Goal: Task Accomplishment & Management: Complete application form

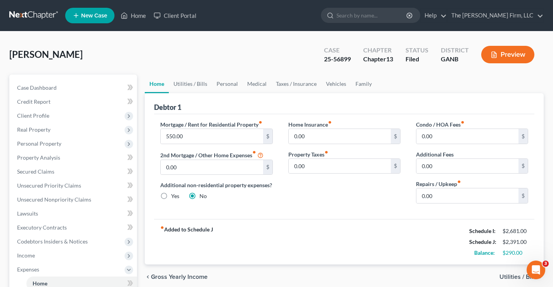
click at [30, 15] on link at bounding box center [34, 16] width 50 height 14
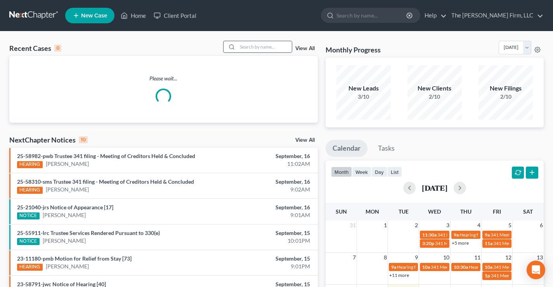
click at [236, 43] on div at bounding box center [231, 46] width 14 height 11
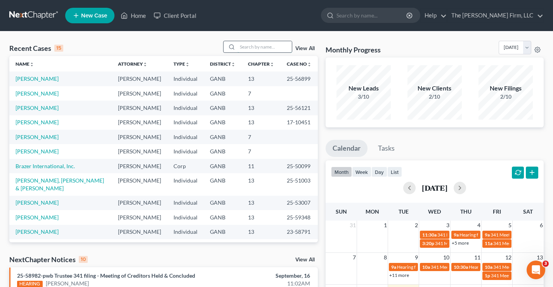
click at [260, 45] on input "search" at bounding box center [264, 46] width 54 height 11
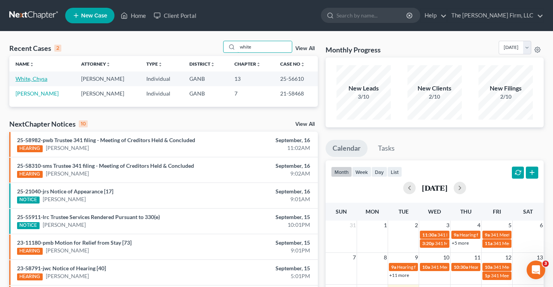
type input "white"
click at [28, 80] on link "White, Chysa" at bounding box center [32, 78] width 32 height 7
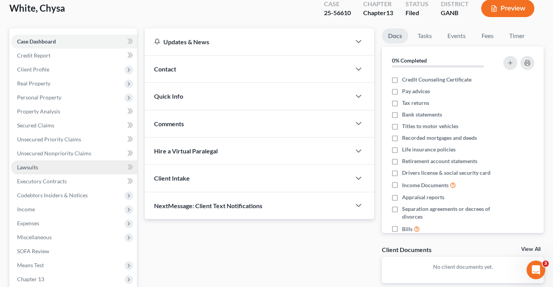
scroll to position [116, 0]
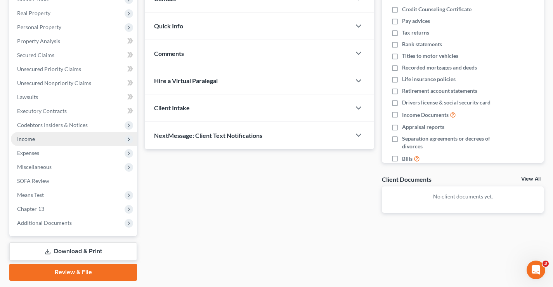
click at [28, 137] on span "Income" at bounding box center [26, 138] width 18 height 7
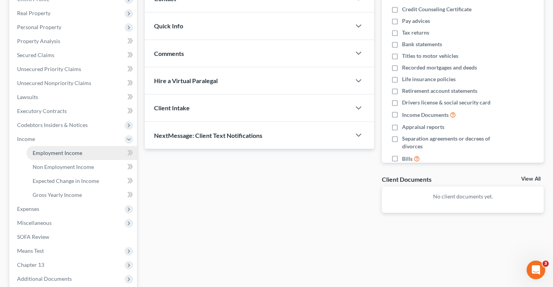
click at [51, 151] on span "Employment Income" at bounding box center [58, 152] width 50 height 7
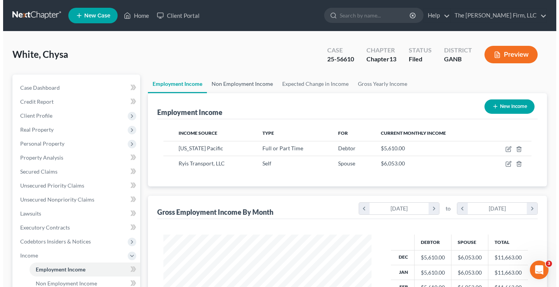
scroll to position [139, 224]
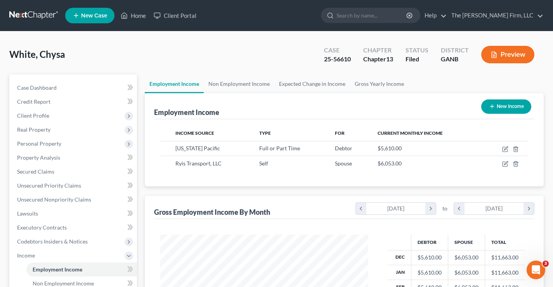
click at [186, 58] on div "White, Chysa Upgraded Case 25-56610 Chapter Chapter 13 Status Filed District GA…" at bounding box center [276, 58] width 534 height 34
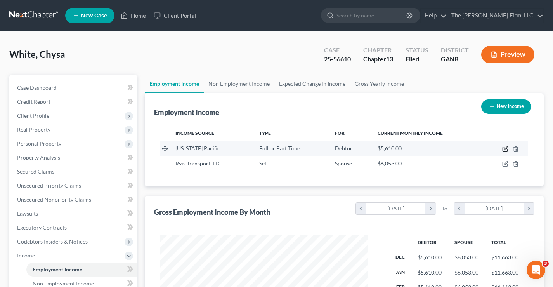
click at [506, 151] on icon "button" at bounding box center [505, 149] width 6 height 6
select select "0"
select select "10"
select select "0"
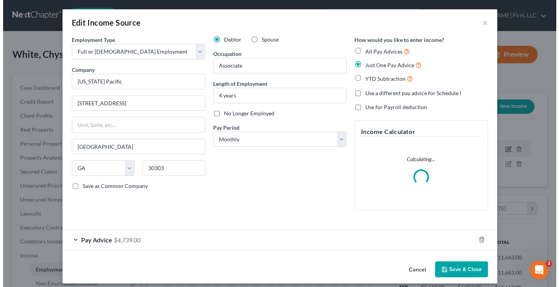
scroll to position [139, 226]
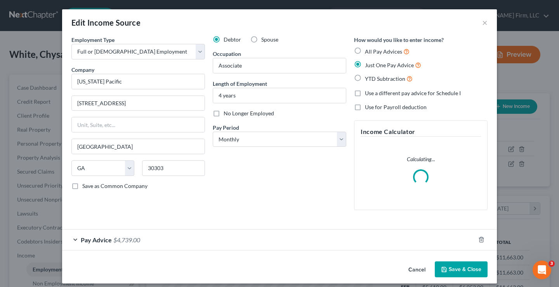
click at [102, 239] on span "Pay Advice" at bounding box center [96, 239] width 31 height 7
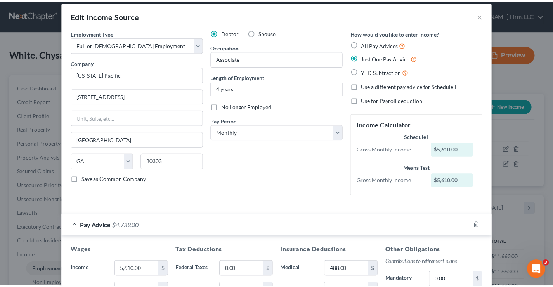
scroll to position [0, 0]
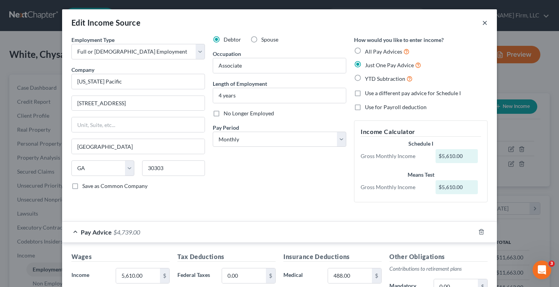
click at [482, 24] on button "×" at bounding box center [484, 22] width 5 height 9
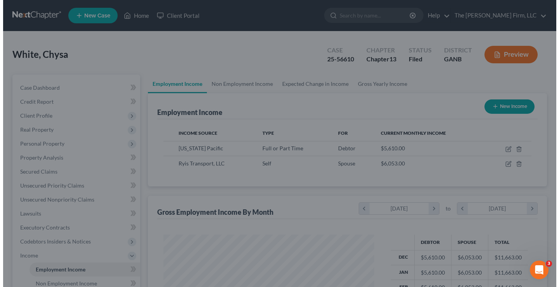
scroll to position [387894, 387809]
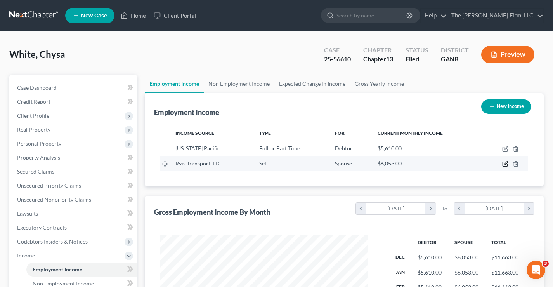
click at [503, 163] on icon "button" at bounding box center [505, 164] width 6 height 6
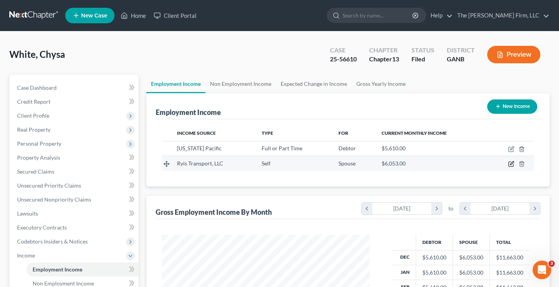
select select "1"
select select "10"
select select "0"
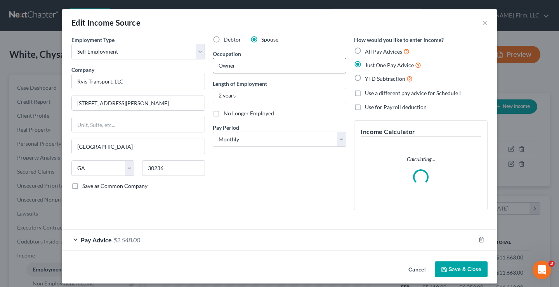
scroll to position [139, 226]
click at [104, 242] on span "Pay Advice" at bounding box center [96, 239] width 31 height 7
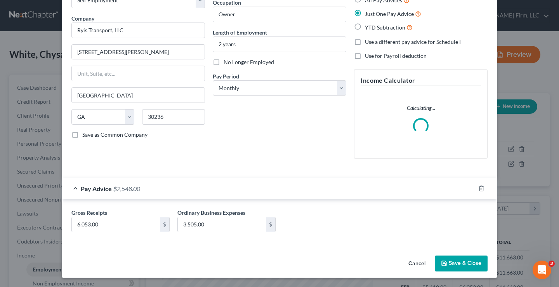
scroll to position [43, 0]
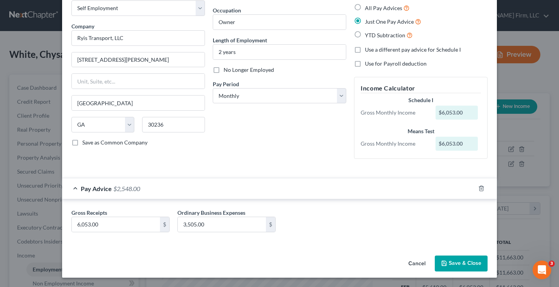
click at [297, 124] on div "Debtor Spouse Occupation Owner Length of Employment 2 years No Longer Employed …" at bounding box center [279, 78] width 141 height 173
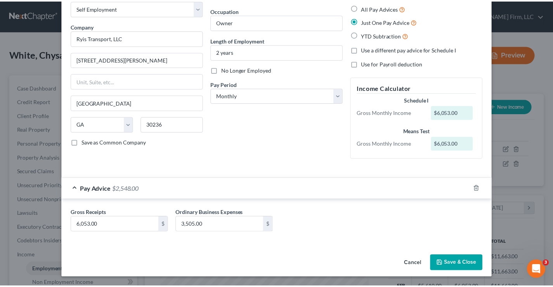
scroll to position [0, 0]
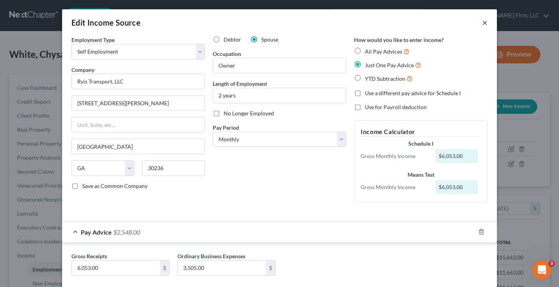
click at [483, 23] on button "×" at bounding box center [484, 22] width 5 height 9
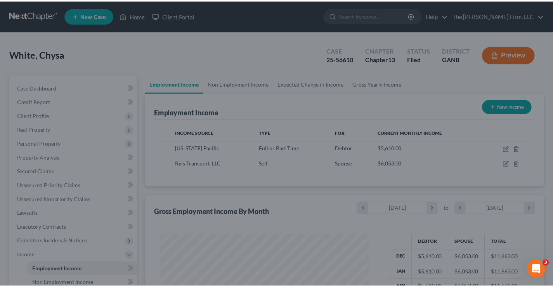
scroll to position [387894, 387809]
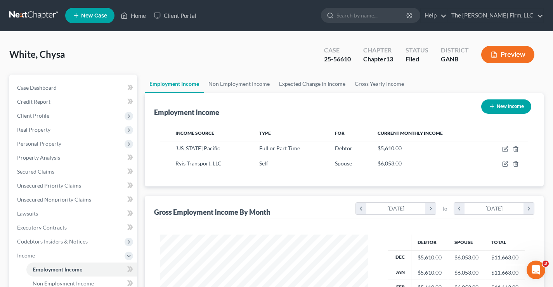
click at [30, 14] on link at bounding box center [34, 16] width 50 height 14
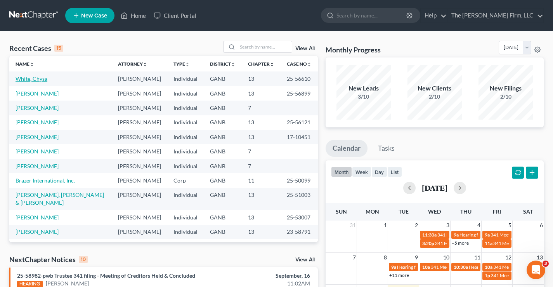
click at [18, 77] on link "White, Chysa" at bounding box center [32, 78] width 32 height 7
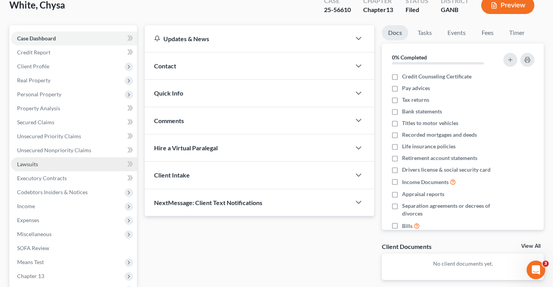
scroll to position [116, 0]
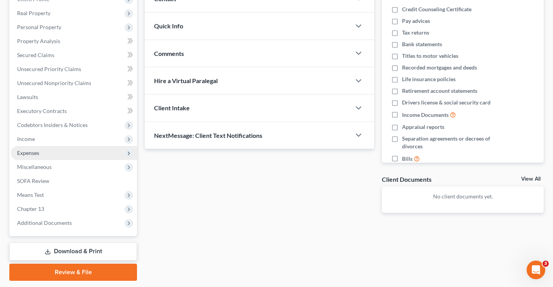
click at [24, 151] on span "Expenses" at bounding box center [28, 152] width 22 height 7
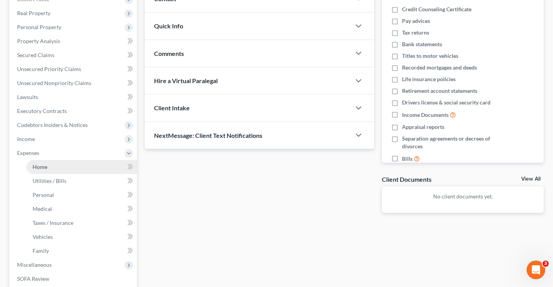
click at [38, 167] on span "Home" at bounding box center [40, 166] width 15 height 7
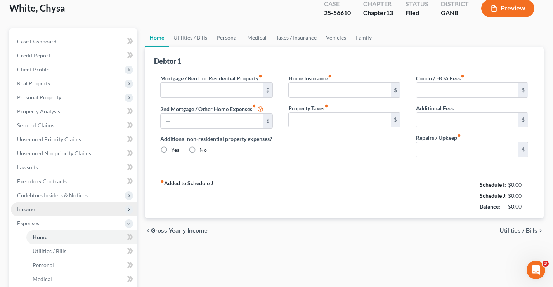
type input "1,907.00"
type input "0.00"
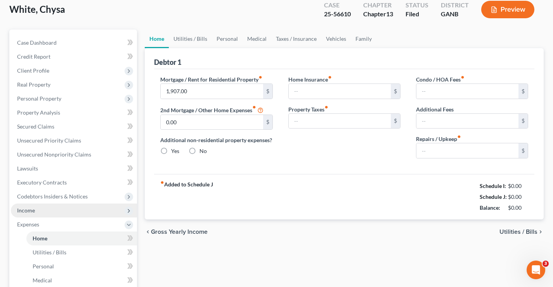
radio input "true"
type input "0.00"
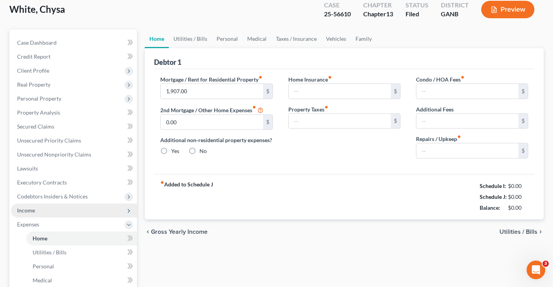
type input "150.00"
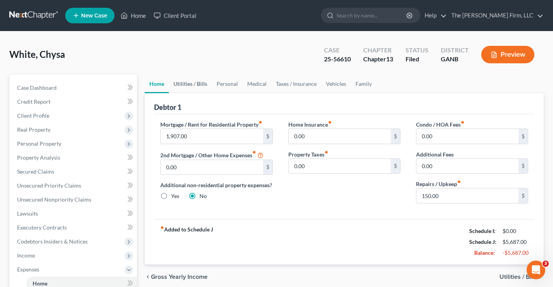
click at [192, 84] on link "Utilities / Bills" at bounding box center [190, 84] width 43 height 19
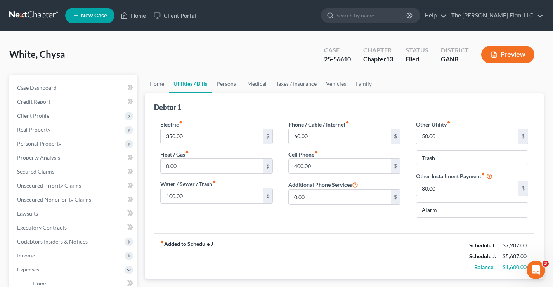
scroll to position [39, 0]
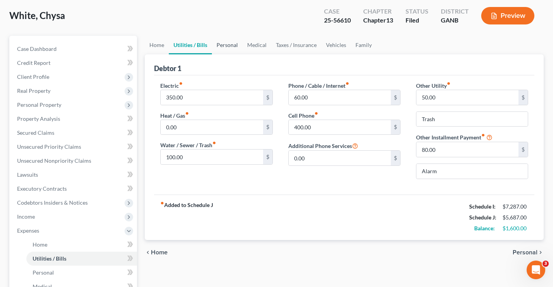
click at [234, 45] on link "Personal" at bounding box center [227, 45] width 31 height 19
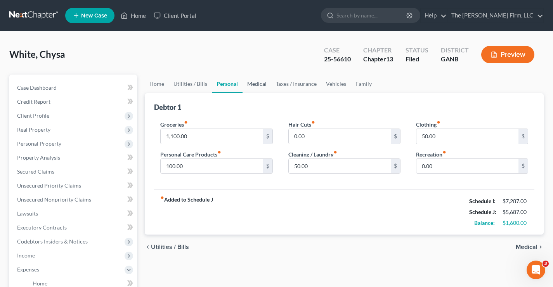
click at [257, 85] on link "Medical" at bounding box center [257, 84] width 29 height 19
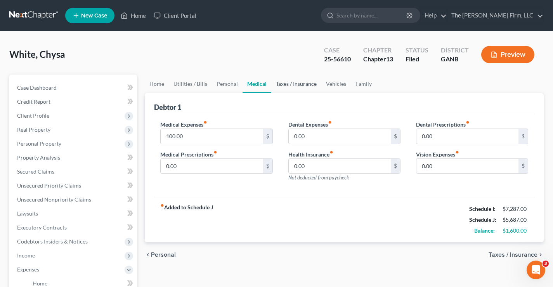
click at [281, 85] on link "Taxes / Insurance" at bounding box center [296, 84] width 50 height 19
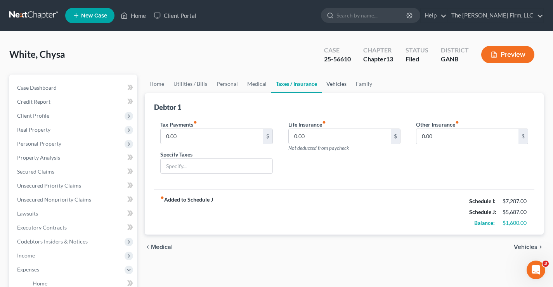
click at [336, 85] on link "Vehicles" at bounding box center [336, 84] width 29 height 19
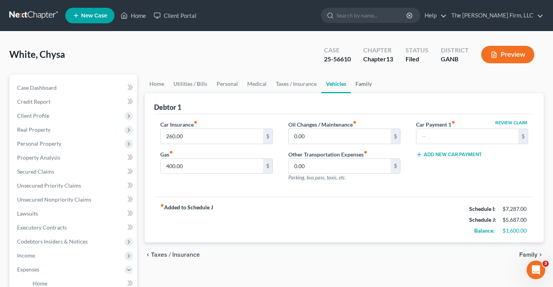
click at [357, 85] on link "Family" at bounding box center [364, 84] width 26 height 19
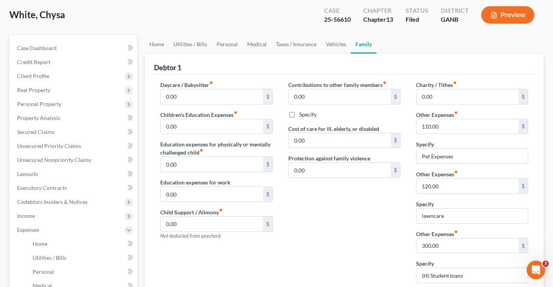
scroll to position [39, 0]
click at [336, 45] on link "Vehicles" at bounding box center [335, 45] width 29 height 19
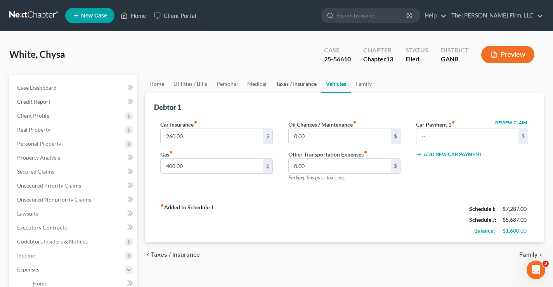
click at [293, 83] on link "Taxes / Insurance" at bounding box center [296, 84] width 50 height 19
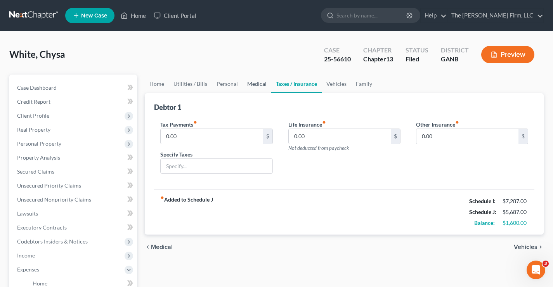
click at [266, 83] on link "Medical" at bounding box center [257, 84] width 29 height 19
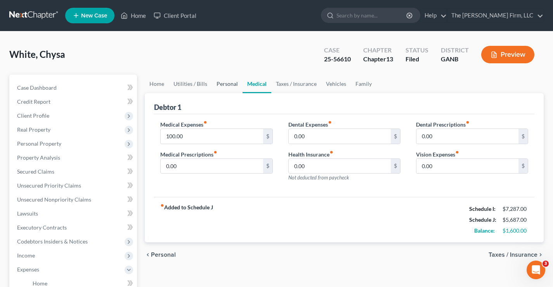
click at [224, 85] on link "Personal" at bounding box center [227, 84] width 31 height 19
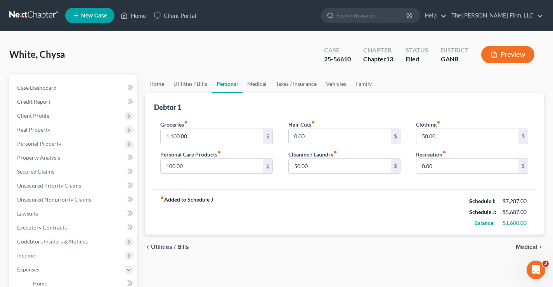
click at [19, 14] on link at bounding box center [34, 16] width 50 height 14
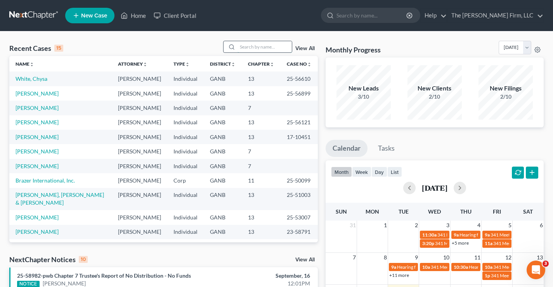
click at [258, 47] on input "search" at bounding box center [264, 46] width 54 height 11
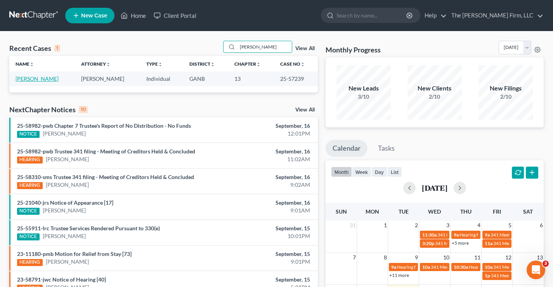
type input "[PERSON_NAME]"
click at [23, 79] on link "[PERSON_NAME]" at bounding box center [37, 78] width 43 height 7
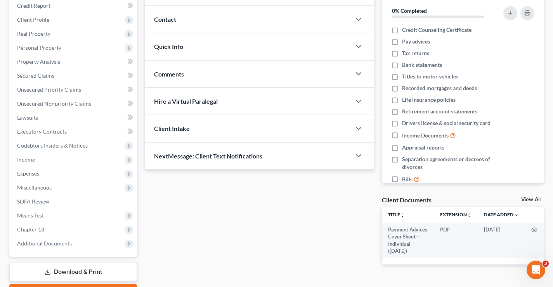
scroll to position [140, 0]
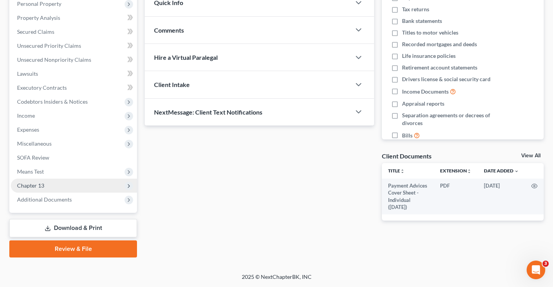
click at [35, 188] on span "Chapter 13" at bounding box center [30, 185] width 27 height 7
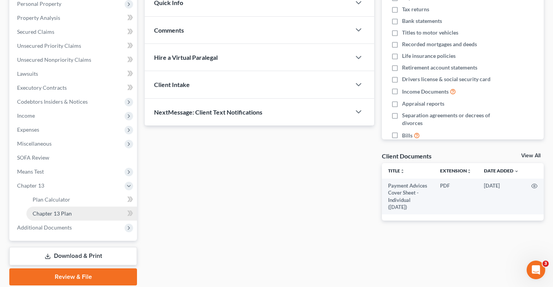
click at [43, 212] on span "Chapter 13 Plan" at bounding box center [52, 213] width 39 height 7
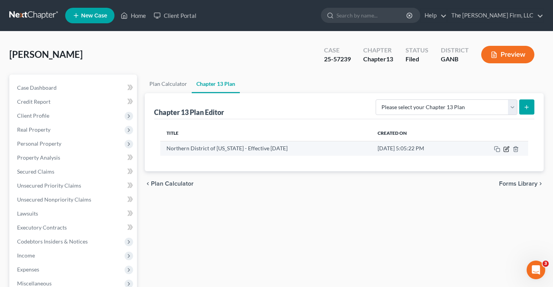
click at [506, 149] on icon "button" at bounding box center [506, 149] width 6 height 6
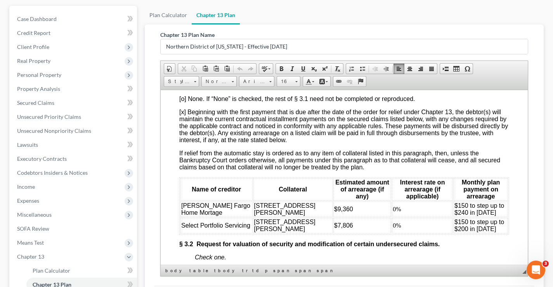
scroll to position [1189, 0]
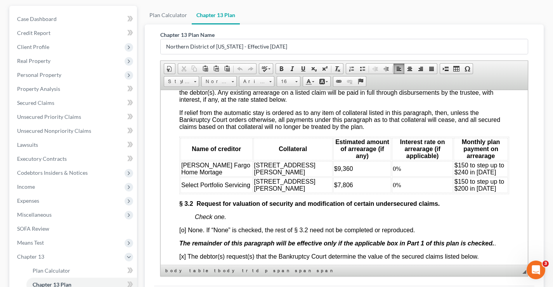
drag, startPoint x: 524, startPoint y: 110, endPoint x: 692, endPoint y: 247, distance: 217.1
click at [334, 172] on span "$9,360" at bounding box center [343, 168] width 19 height 7
drag, startPoint x: 307, startPoint y: 203, endPoint x: 324, endPoint y: 203, distance: 16.7
click at [333, 192] on td "$7,806" at bounding box center [362, 185] width 58 height 16
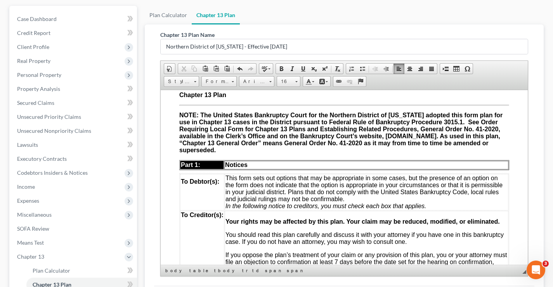
scroll to position [0, 0]
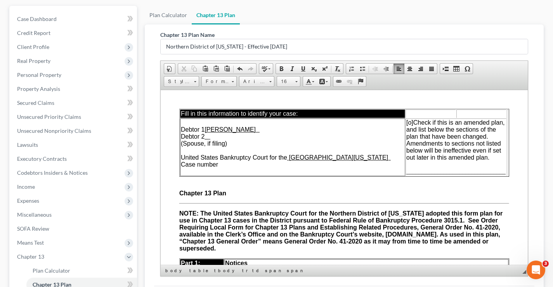
click at [406, 121] on span "[o]" at bounding box center [409, 122] width 7 height 7
click at [406, 168] on span "________________________________" at bounding box center [455, 171] width 99 height 7
click at [225, 164] on td "Debtor 1 [PERSON_NAME] Debtor 2 (Spouse, if filing) United States Bankruptcy Co…" at bounding box center [287, 146] width 214 height 57
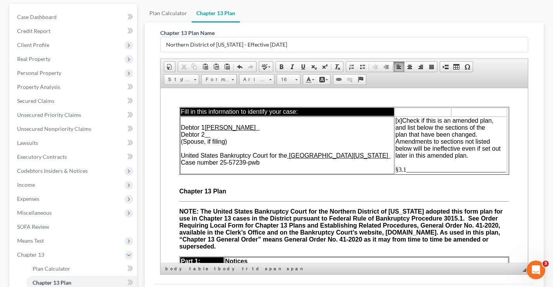
drag, startPoint x: 524, startPoint y: 159, endPoint x: 687, endPoint y: 158, distance: 163.4
click at [399, 169] on span "§3.1________________________________" at bounding box center [450, 169] width 110 height 7
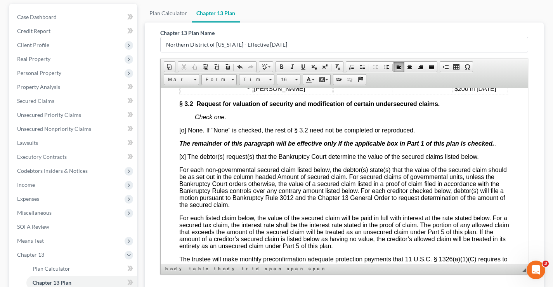
scroll to position [1242, 0]
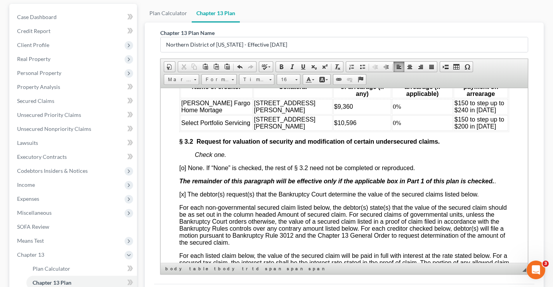
click at [184, 171] on span "[o] None. If “None” is checked, the rest of § 3.2 need not be completed or repr…" at bounding box center [297, 167] width 236 height 7
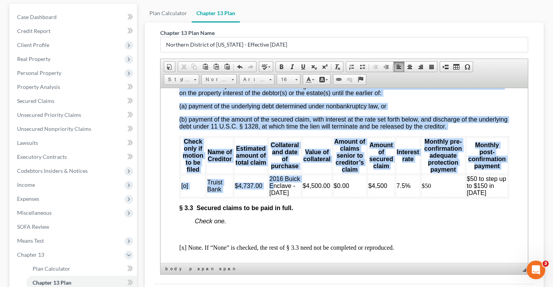
scroll to position [1475, 0]
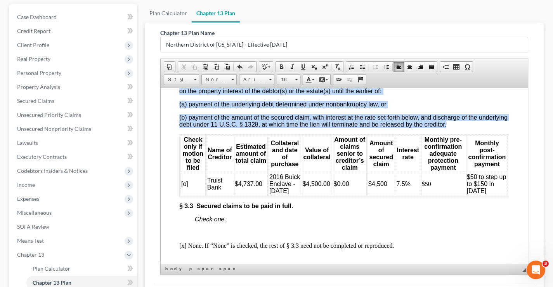
drag, startPoint x: 180, startPoint y: 122, endPoint x: 506, endPoint y: 225, distance: 342.0
click at [506, 225] on html "Fill in this information to identify your case: Debtor 1 [PERSON_NAME] Debtor 2…" at bounding box center [344, 191] width 367 height 3157
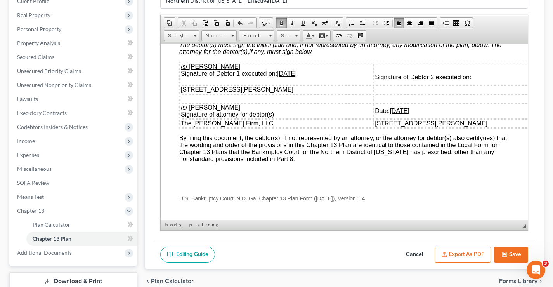
scroll to position [2659, 0]
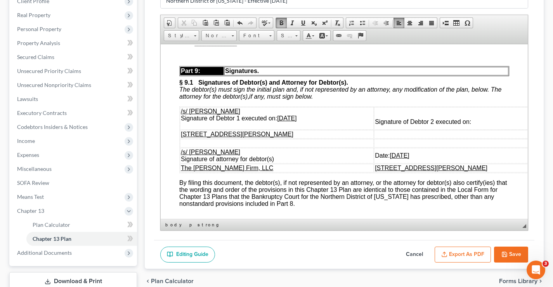
click at [284, 121] on u "[DATE]" at bounding box center [286, 117] width 19 height 7
drag, startPoint x: 279, startPoint y: 156, endPoint x: 293, endPoint y: 152, distance: 14.9
click at [293, 121] on u "[DATE]" at bounding box center [286, 117] width 19 height 7
drag, startPoint x: 383, startPoint y: 192, endPoint x: 397, endPoint y: 194, distance: 14.0
click at [397, 158] on u "[DATE]" at bounding box center [399, 155] width 19 height 7
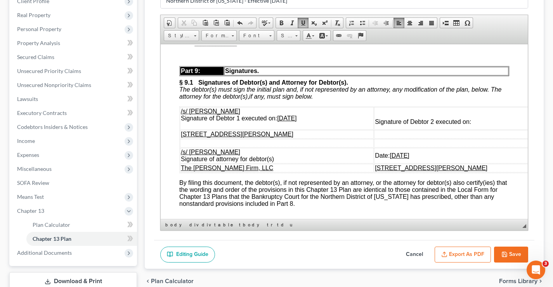
click at [514, 253] on button "Save" at bounding box center [511, 254] width 34 height 16
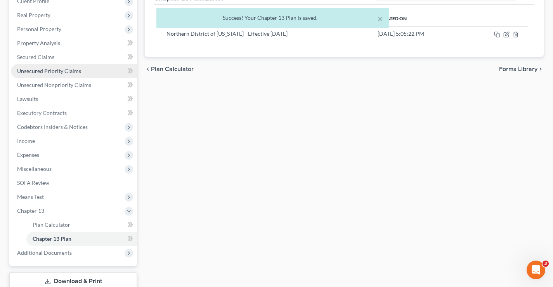
click at [47, 68] on span "Unsecured Priority Claims" at bounding box center [49, 71] width 64 height 7
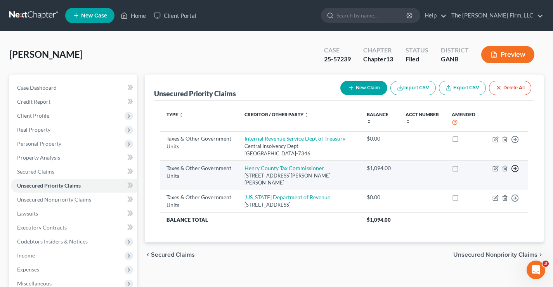
click at [515, 168] on line "button" at bounding box center [515, 168] width 3 height 0
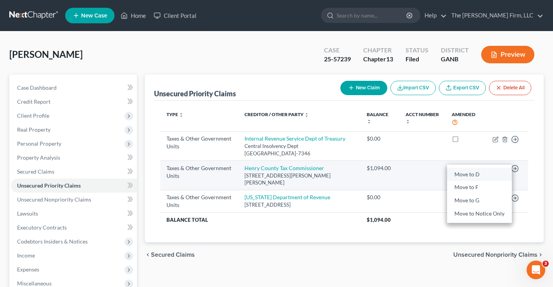
click at [479, 173] on link "Move to D" at bounding box center [479, 174] width 65 height 13
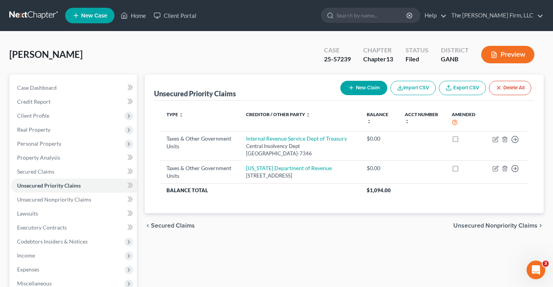
click at [184, 57] on div "[PERSON_NAME] Upgraded Case 25-57239 Chapter Chapter 13 Status Filed District G…" at bounding box center [276, 58] width 534 height 34
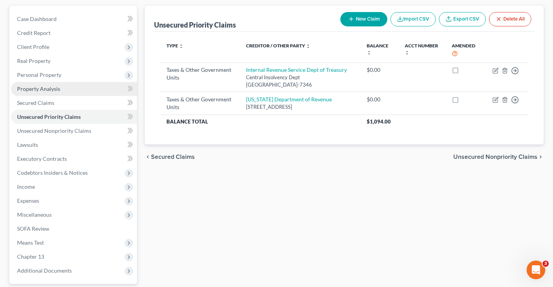
scroll to position [140, 0]
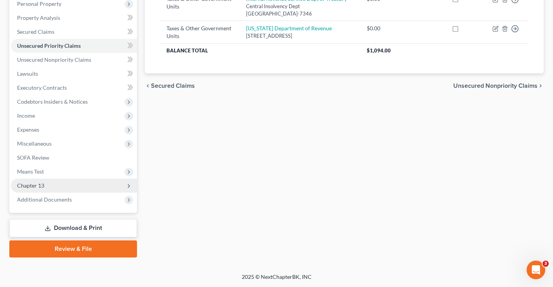
click at [25, 185] on span "Chapter 13" at bounding box center [30, 185] width 27 height 7
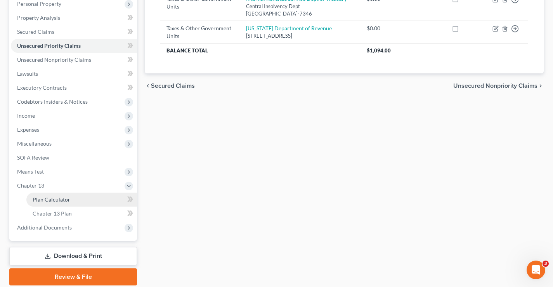
click at [38, 198] on span "Plan Calculator" at bounding box center [52, 199] width 38 height 7
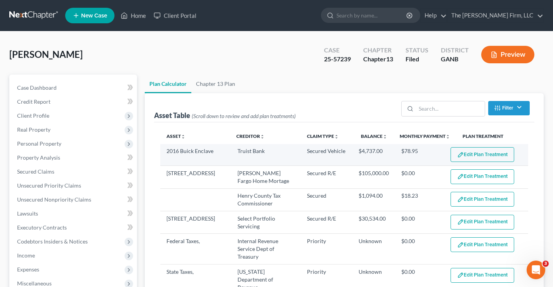
select select "59"
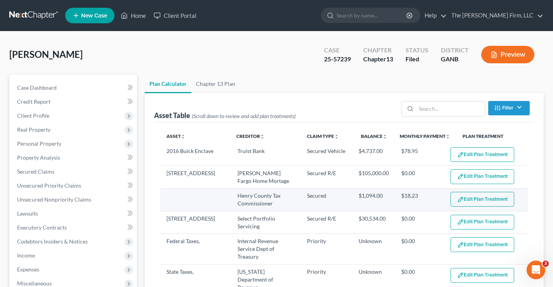
click at [480, 199] on button "Edit Plan Treatment" at bounding box center [483, 199] width 64 height 15
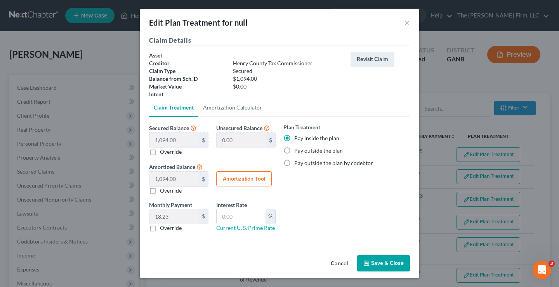
click at [378, 263] on button "Save & Close" at bounding box center [383, 263] width 53 height 16
select select "59"
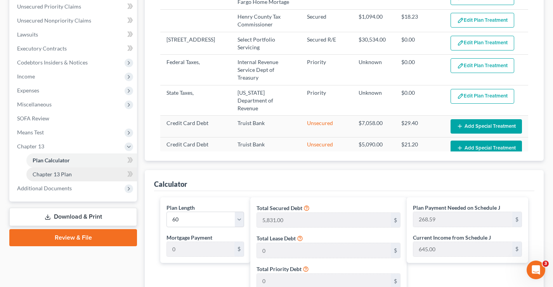
scroll to position [194, 0]
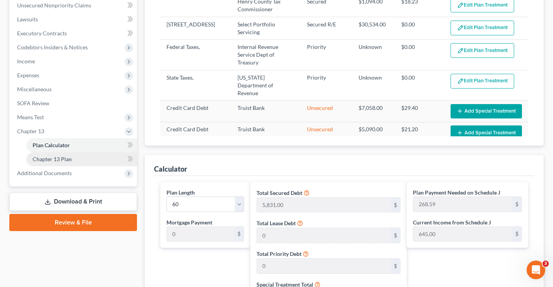
click at [55, 161] on span "Chapter 13 Plan" at bounding box center [52, 159] width 39 height 7
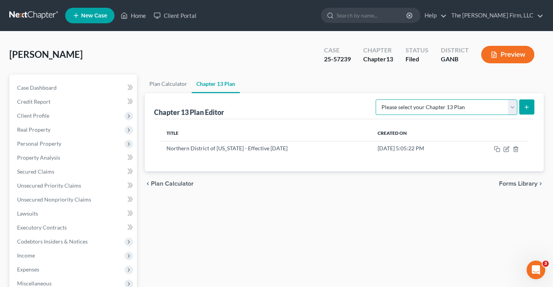
drag, startPoint x: 513, startPoint y: 107, endPoint x: 509, endPoint y: 111, distance: 5.6
click at [513, 107] on select "Please select your Chapter 13 Plan National Form Plan - Official Form 113 North…" at bounding box center [447, 107] width 142 height 16
select select "2"
click at [376, 99] on select "Please select your Chapter 13 Plan National Form Plan - Official Form 113 North…" at bounding box center [447, 107] width 142 height 16
click at [525, 109] on icon "submit" at bounding box center [526, 107] width 6 height 6
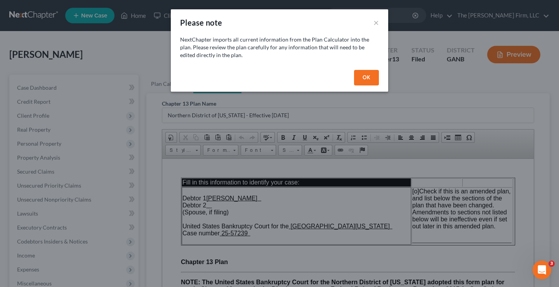
click at [365, 75] on button "OK" at bounding box center [366, 78] width 25 height 16
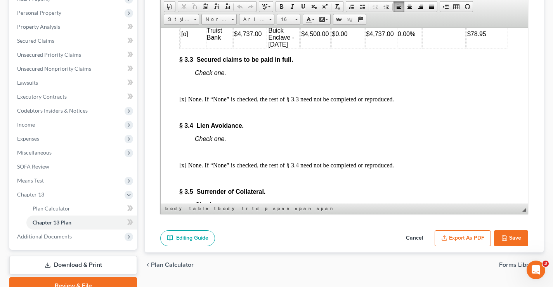
scroll to position [1575, 0]
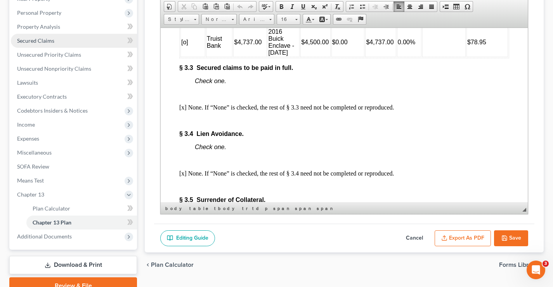
click at [27, 42] on span "Secured Claims" at bounding box center [35, 40] width 37 height 7
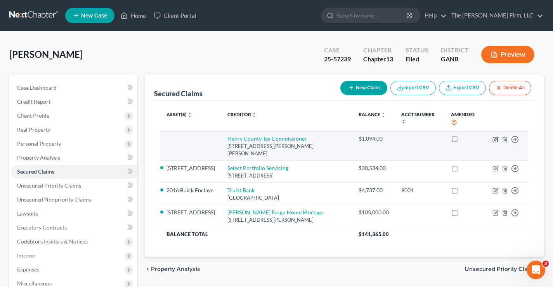
click at [494, 136] on icon "button" at bounding box center [495, 139] width 6 height 6
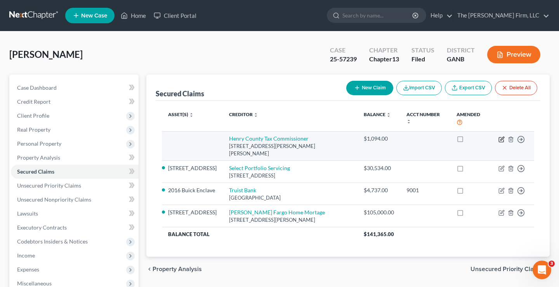
select select "10"
select select "0"
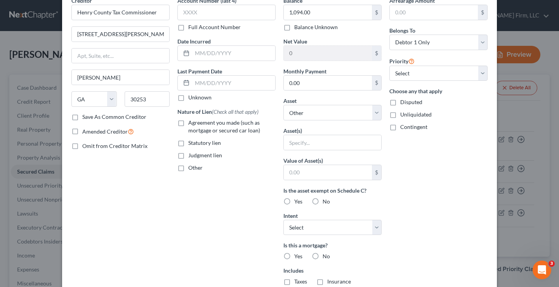
scroll to position [116, 0]
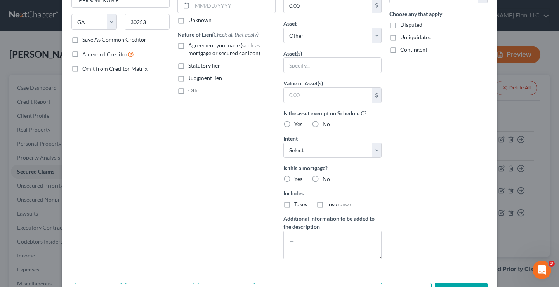
click at [322, 180] on label "No" at bounding box center [325, 179] width 7 height 8
click at [326, 180] on input "No" at bounding box center [328, 177] width 5 height 5
radio input "true"
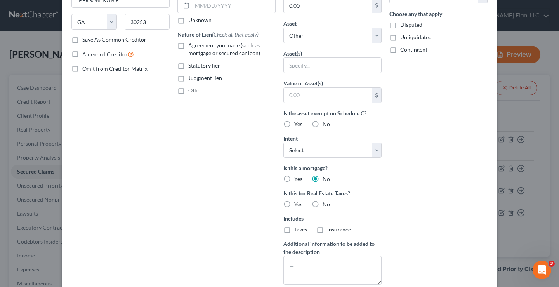
click at [188, 65] on label "Statutory lien" at bounding box center [204, 66] width 33 height 8
click at [191, 65] on input "Statutory lien" at bounding box center [193, 64] width 5 height 5
checkbox input "true"
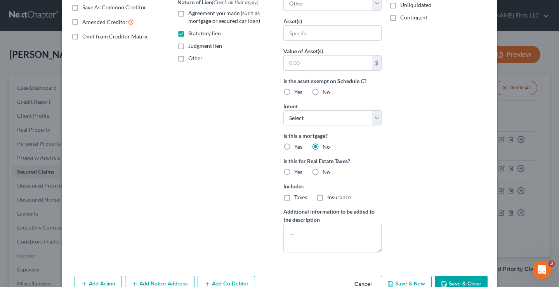
scroll to position [192, 0]
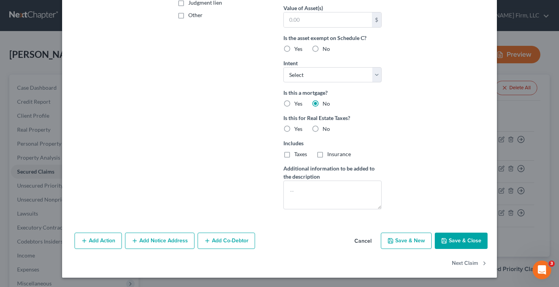
click at [294, 129] on label "Yes" at bounding box center [298, 129] width 8 height 8
click at [297, 129] on input "Yes" at bounding box center [299, 127] width 5 height 5
radio input "true"
click at [294, 154] on label "Taxes" at bounding box center [300, 154] width 13 height 8
click at [297, 154] on input "Taxes" at bounding box center [299, 152] width 5 height 5
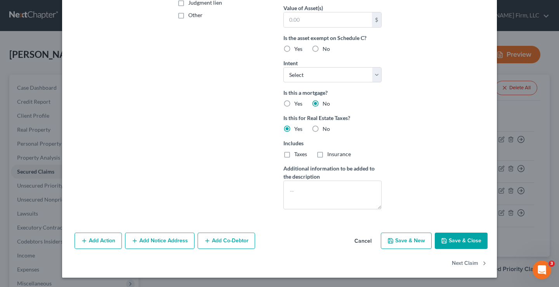
checkbox input "true"
click at [462, 240] on button "Save & Close" at bounding box center [461, 240] width 53 height 16
select select
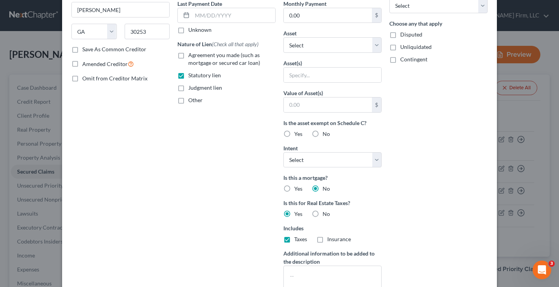
type input "0"
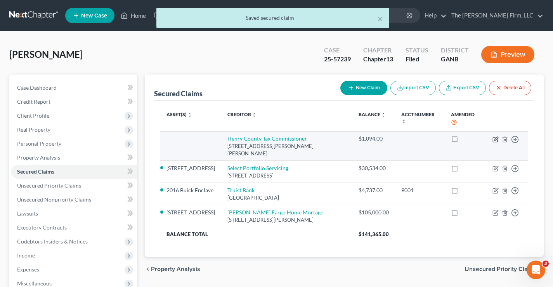
click at [496, 136] on icon "button" at bounding box center [495, 139] width 6 height 6
select select "10"
select select "0"
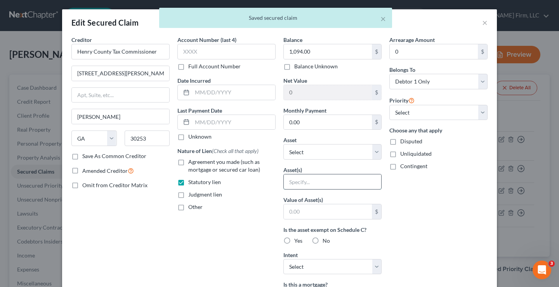
click at [289, 184] on input "text" at bounding box center [332, 181] width 97 height 15
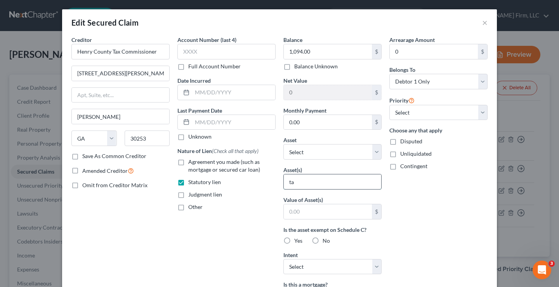
type input "t"
click at [289, 183] on input "property Taxes" at bounding box center [332, 181] width 97 height 15
type input "Property Taxes"
click at [425, 200] on div "Arrearage Amount 0 $ Belongs To * Select Debtor 1 Only Debtor 2 Only Debtor 1 A…" at bounding box center [438, 221] width 106 height 371
click at [284, 208] on input "text" at bounding box center [328, 211] width 88 height 15
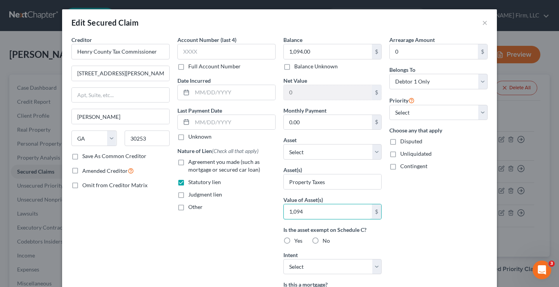
type input "1,094"
click at [426, 222] on div "Arrearage Amount 0 $ Belongs To * Select Debtor 1 Only Debtor 2 Only Debtor 1 A…" at bounding box center [438, 221] width 106 height 371
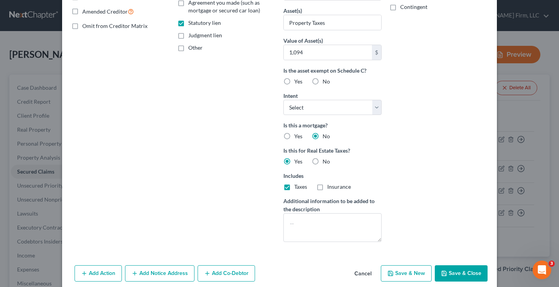
scroll to position [192, 0]
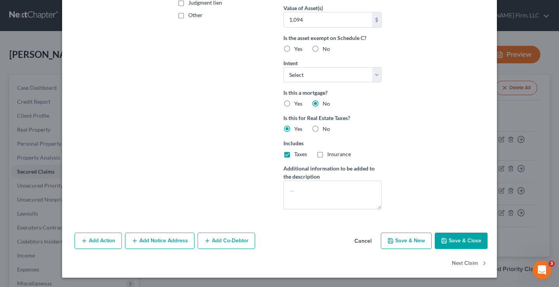
click at [451, 239] on button "Save & Close" at bounding box center [461, 240] width 53 height 16
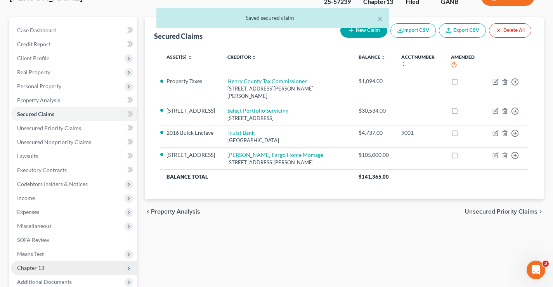
scroll to position [140, 0]
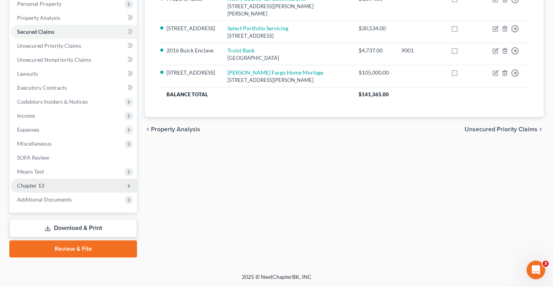
click at [37, 185] on span "Chapter 13" at bounding box center [30, 185] width 27 height 7
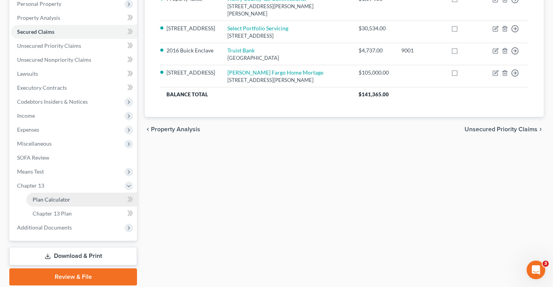
click at [54, 202] on span "Plan Calculator" at bounding box center [52, 199] width 38 height 7
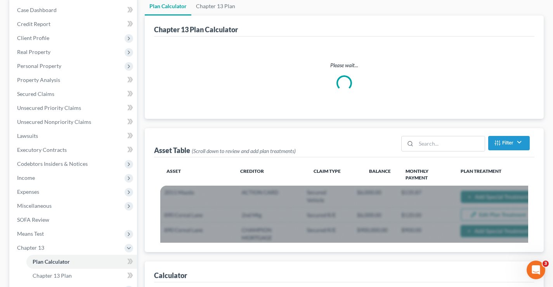
scroll to position [155, 0]
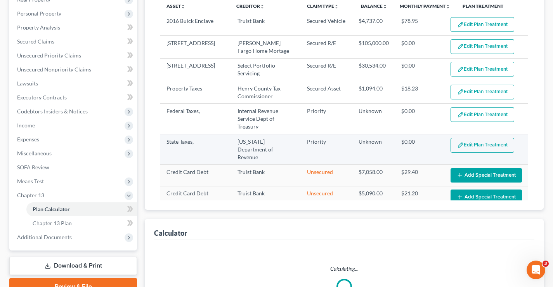
select select "59"
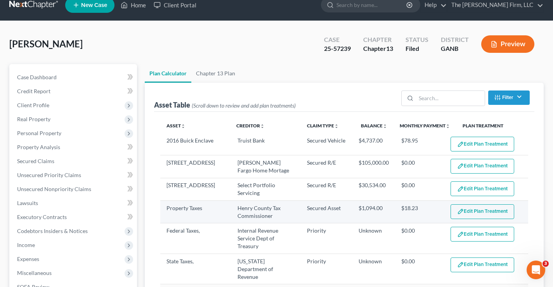
scroll to position [0, 0]
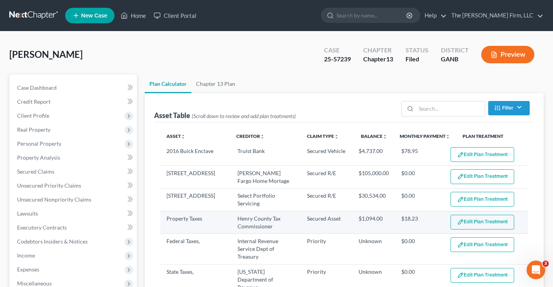
click at [464, 223] on button "Edit Plan Treatment" at bounding box center [483, 222] width 64 height 15
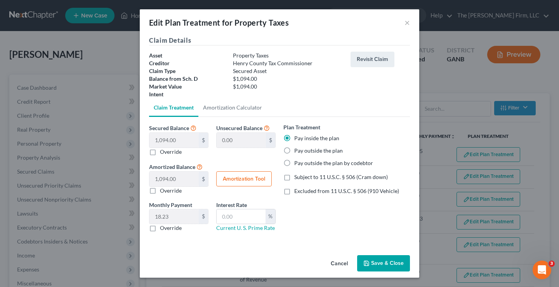
click at [294, 190] on label "Excluded from 11 U.S.C. § 506 (910 Vehicle)" at bounding box center [346, 191] width 105 height 8
click at [297, 190] on input "Excluded from 11 U.S.C. § 506 (910 Vehicle)" at bounding box center [299, 189] width 5 height 5
checkbox input "true"
click at [395, 260] on button "Save & Close" at bounding box center [383, 263] width 53 height 16
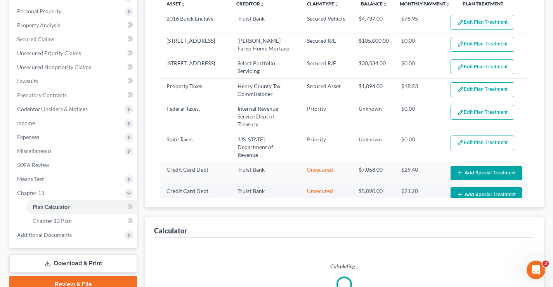
scroll to position [194, 0]
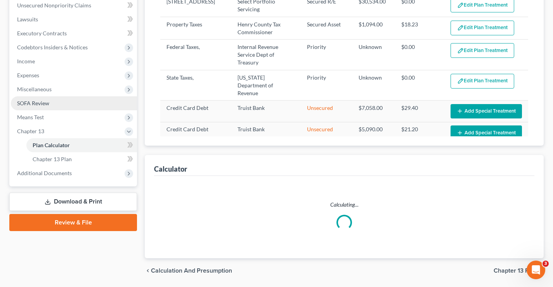
select select "59"
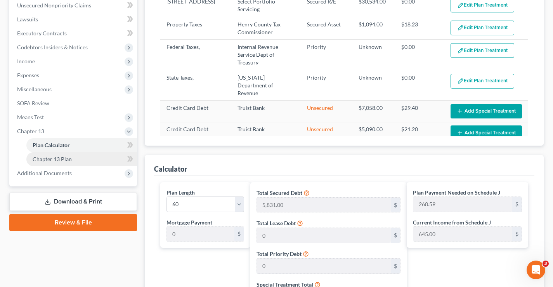
click at [38, 163] on link "Chapter 13 Plan" at bounding box center [81, 159] width 111 height 14
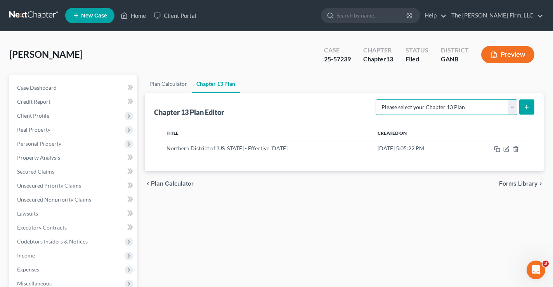
click at [485, 106] on select "Please select your Chapter 13 Plan National Form Plan - Official Form 113 North…" at bounding box center [447, 107] width 142 height 16
select select "2"
click at [376, 99] on select "Please select your Chapter 13 Plan National Form Plan - Official Form 113 North…" at bounding box center [447, 107] width 142 height 16
click at [524, 107] on icon "submit" at bounding box center [526, 107] width 6 height 6
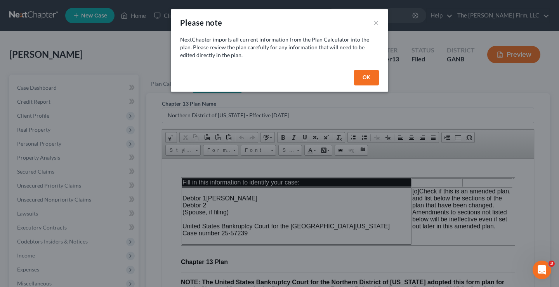
click at [366, 78] on button "OK" at bounding box center [366, 78] width 25 height 16
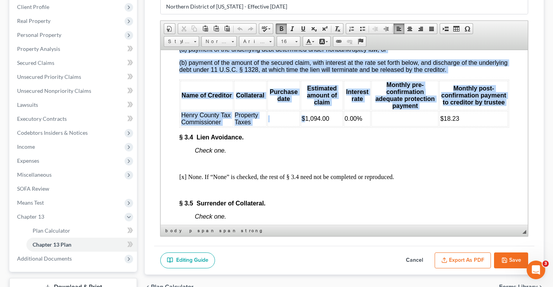
scroll to position [1811, 0]
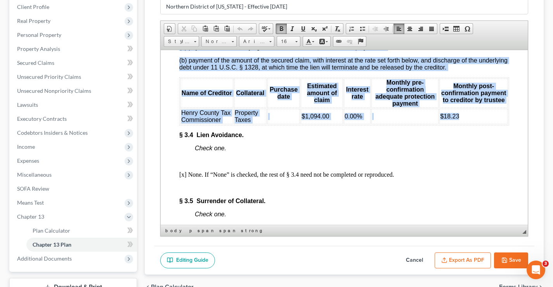
drag, startPoint x: 177, startPoint y: 80, endPoint x: 462, endPoint y: 148, distance: 292.5
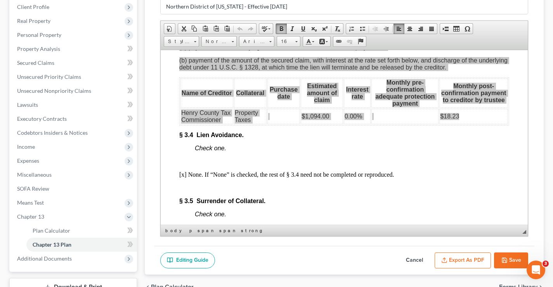
scroll to position [0, 0]
click at [309, 141] on span "Copy" at bounding box center [314, 142] width 41 height 10
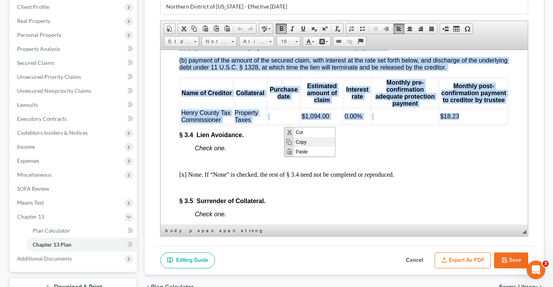
copy body "§ 6.0 Loremip dolors am co adip el sedd. Eiusm tem. [i] Utla. Et “Dolo” ma aliq…"
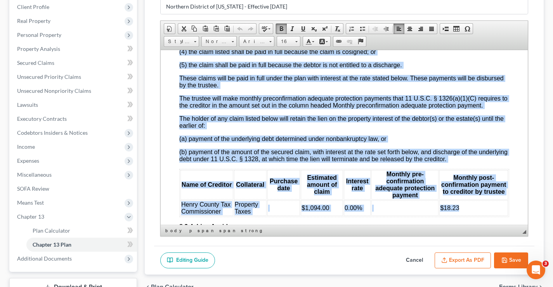
scroll to position [1595, 0]
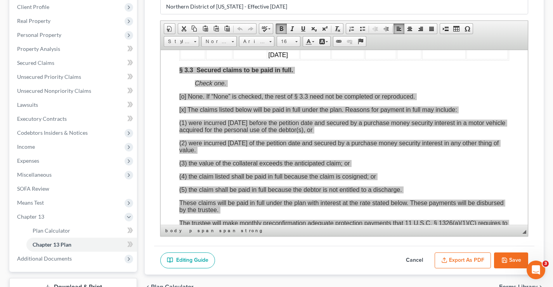
click at [414, 260] on button "Cancel" at bounding box center [414, 260] width 34 height 16
select select "2"
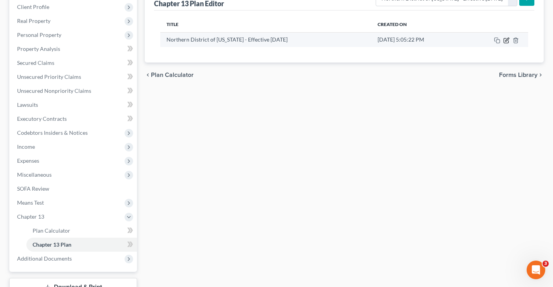
click at [505, 42] on icon "button" at bounding box center [506, 40] width 6 height 6
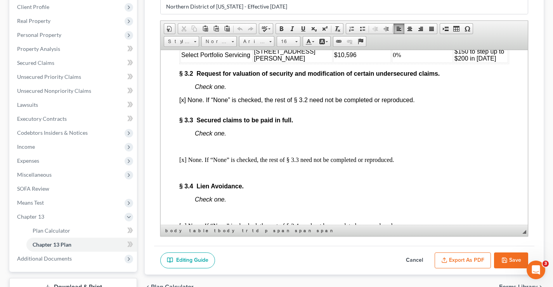
scroll to position [1316, 0]
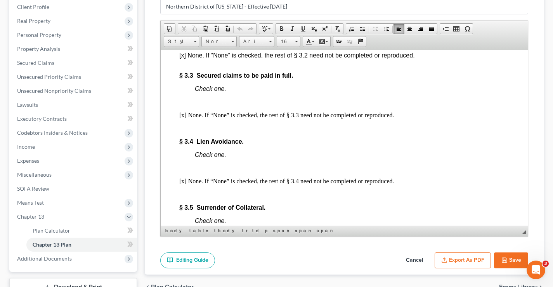
click at [182, 132] on p at bounding box center [344, 128] width 330 height 7
click at [206, 156] on span "Paste" at bounding box center [212, 154] width 41 height 10
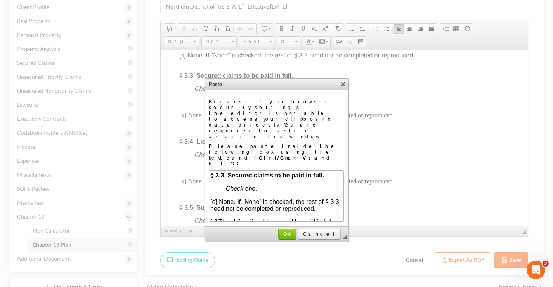
scroll to position [405, 94]
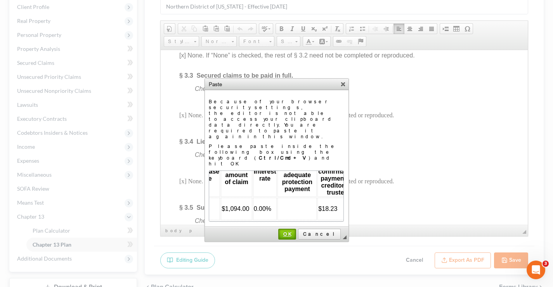
click at [295, 231] on span "OK" at bounding box center [287, 234] width 16 height 6
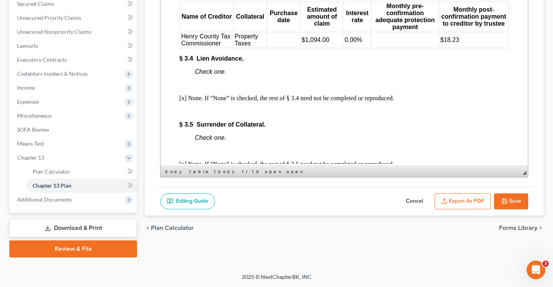
scroll to position [1588, 0]
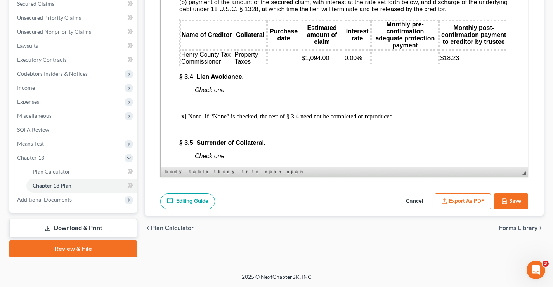
click at [277, 66] on td at bounding box center [283, 58] width 33 height 16
drag, startPoint x: 353, startPoint y: 80, endPoint x: 343, endPoint y: 82, distance: 11.0
click at [345, 61] on span "0.00%" at bounding box center [353, 58] width 17 height 7
drag, startPoint x: 455, startPoint y: 80, endPoint x: 436, endPoint y: 78, distance: 19.2
click at [439, 66] on td "$18.23" at bounding box center [473, 58] width 69 height 16
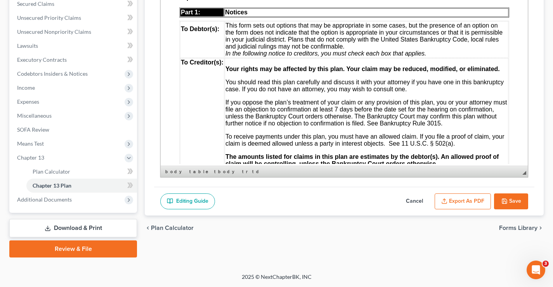
scroll to position [0, 0]
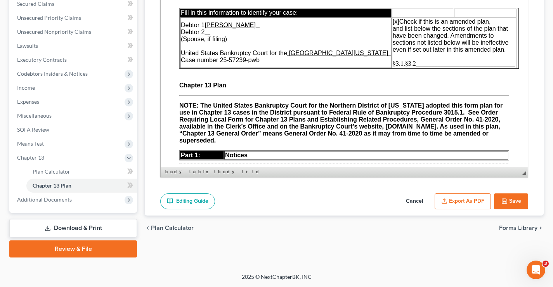
click at [400, 65] on span "§3.1,§3.2________________________________" at bounding box center [454, 63] width 123 height 7
click at [511, 200] on button "Save" at bounding box center [511, 201] width 34 height 16
select select "2"
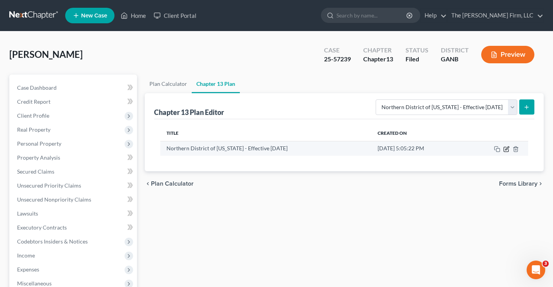
click at [505, 151] on icon "button" at bounding box center [506, 149] width 6 height 6
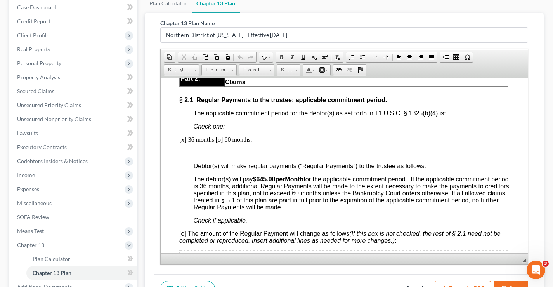
scroll to position [168, 0]
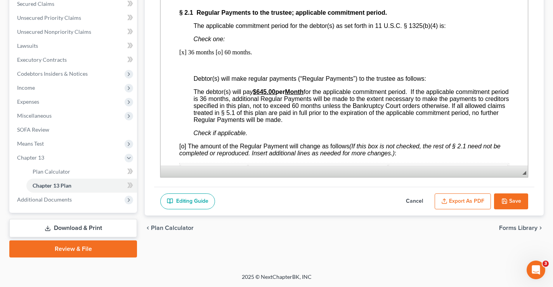
click at [508, 200] on button "Save" at bounding box center [511, 201] width 34 height 16
select select "2"
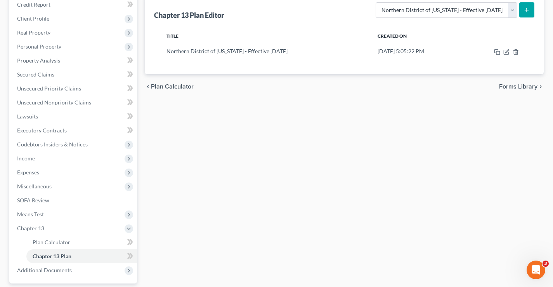
scroll to position [0, 0]
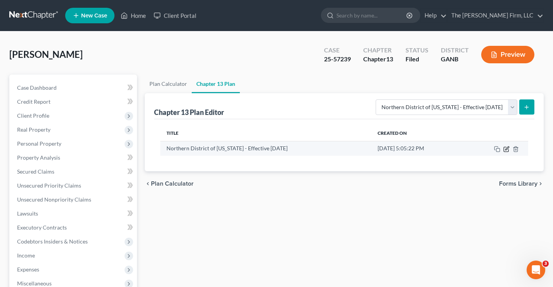
click at [508, 150] on icon "button" at bounding box center [506, 149] width 5 height 5
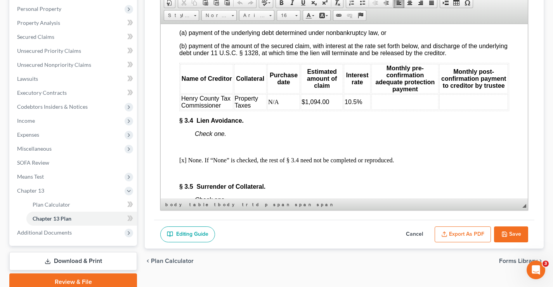
scroll to position [1603, 0]
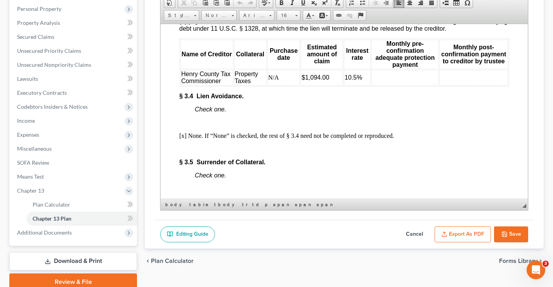
click at [407, 85] on td at bounding box center [404, 77] width 67 height 16
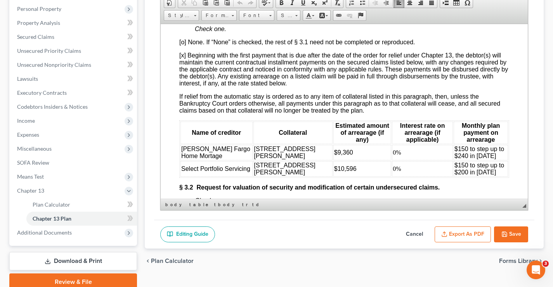
scroll to position [1203, 0]
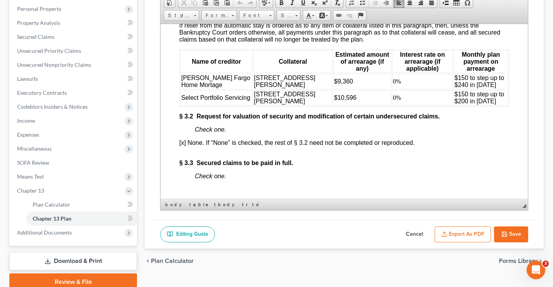
click at [334, 84] on span "$9,360" at bounding box center [343, 81] width 19 height 7
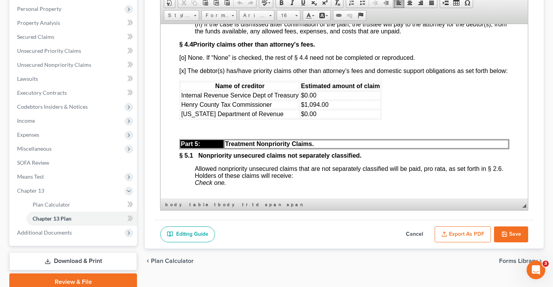
scroll to position [2251, 0]
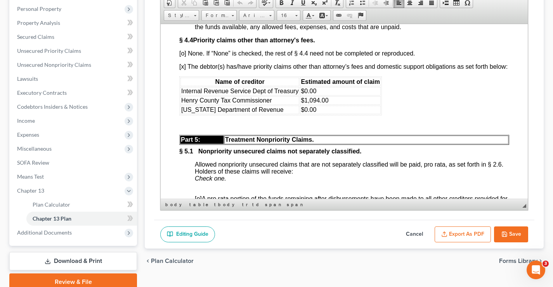
click at [195, 103] on font "Henry County Tax Commissioner" at bounding box center [226, 100] width 91 height 7
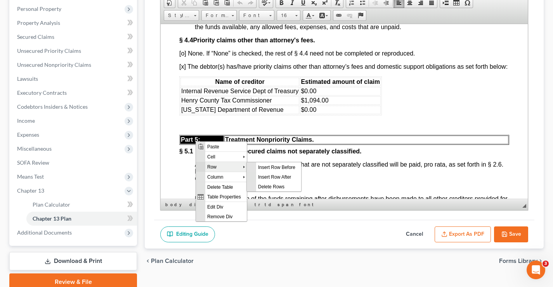
scroll to position [0, 0]
click at [279, 188] on span "Delete Rows" at bounding box center [278, 186] width 45 height 10
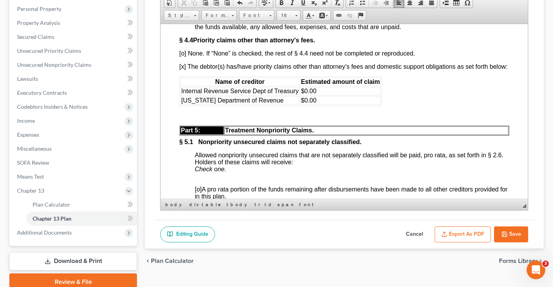
click at [223, 119] on p at bounding box center [352, 115] width 314 height 7
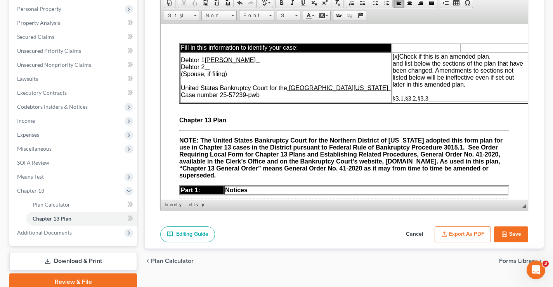
click at [406, 97] on span "§3.1,§3.2,§3.3________________________________" at bounding box center [460, 98] width 135 height 7
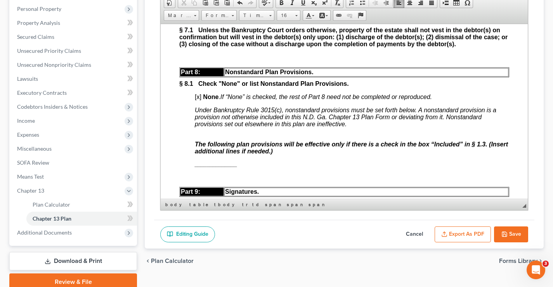
scroll to position [2717, 0]
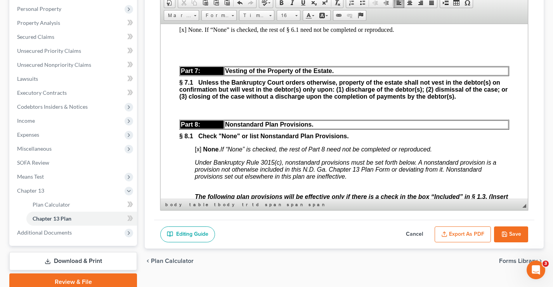
click at [513, 234] on button "Save" at bounding box center [511, 234] width 34 height 16
select select "2"
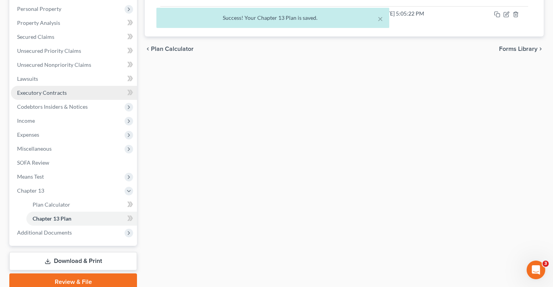
scroll to position [0, 0]
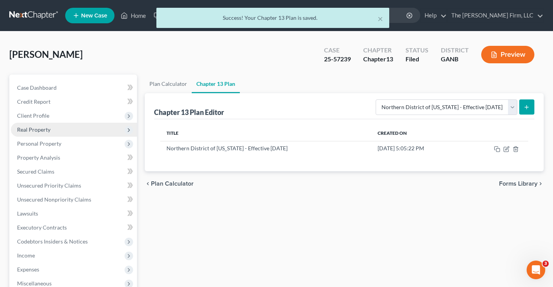
click at [25, 130] on span "Real Property" at bounding box center [33, 129] width 33 height 7
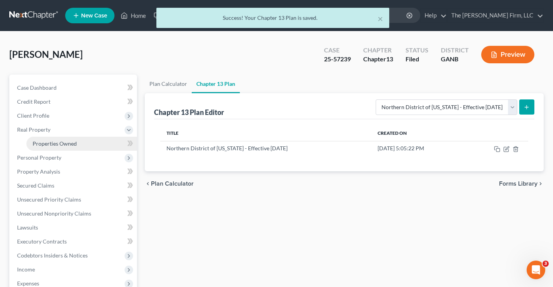
click at [46, 145] on span "Properties Owned" at bounding box center [55, 143] width 44 height 7
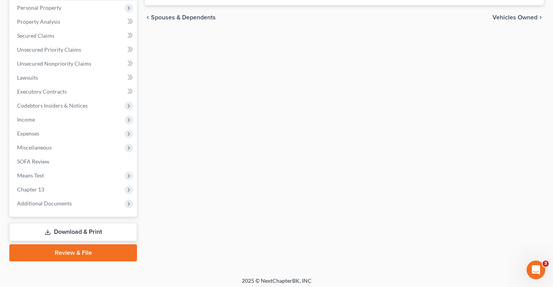
scroll to position [154, 0]
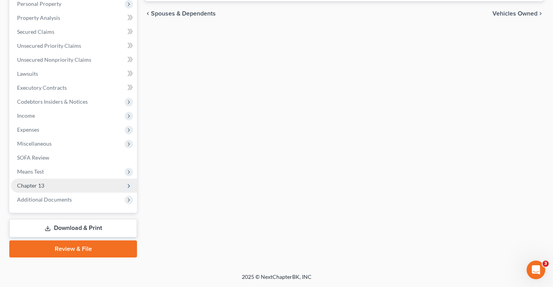
click at [41, 184] on span "Chapter 13" at bounding box center [30, 185] width 27 height 7
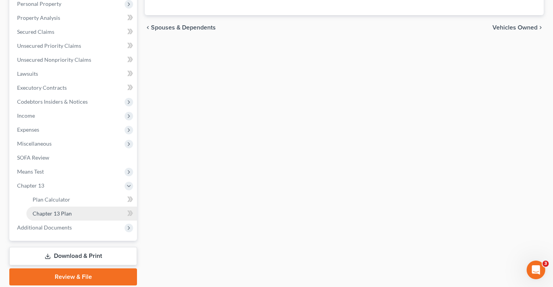
click at [58, 213] on span "Chapter 13 Plan" at bounding box center [52, 213] width 39 height 7
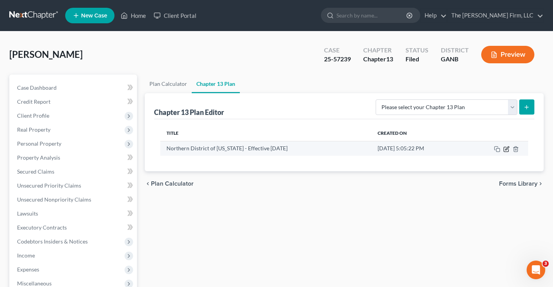
click at [506, 150] on icon "button" at bounding box center [506, 147] width 3 height 3
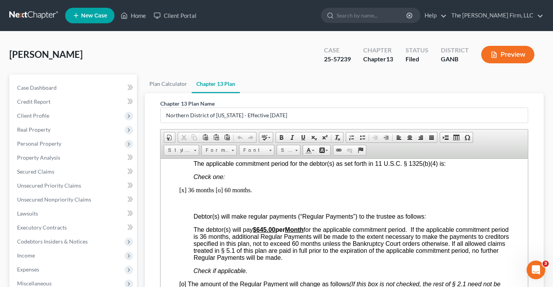
scroll to position [543, 0]
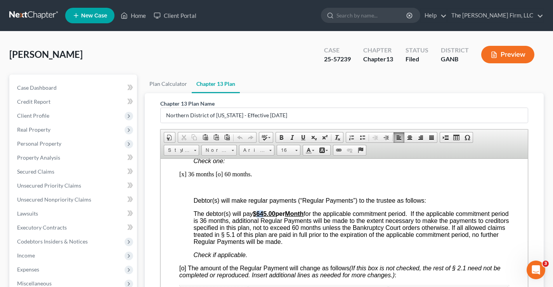
drag, startPoint x: 258, startPoint y: 213, endPoint x: 263, endPoint y: 213, distance: 5.4
click at [263, 213] on u "$645.00" at bounding box center [264, 213] width 23 height 7
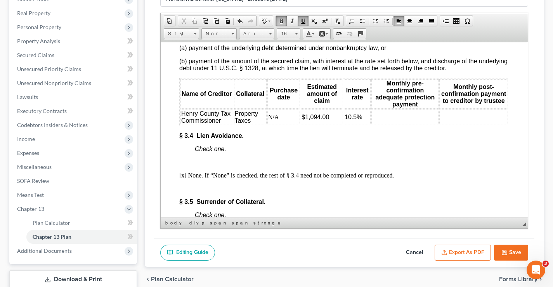
scroll to position [1591, 0]
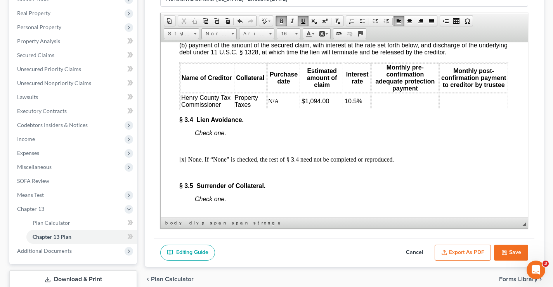
click at [402, 109] on td at bounding box center [404, 101] width 67 height 16
click at [441, 109] on td at bounding box center [473, 101] width 69 height 16
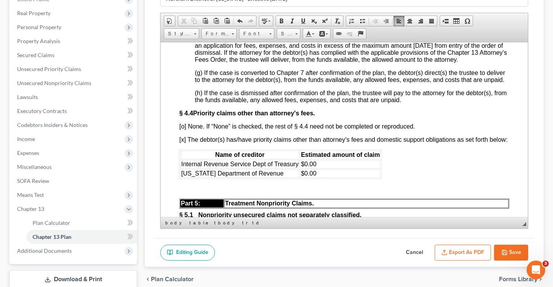
scroll to position [2072, 0]
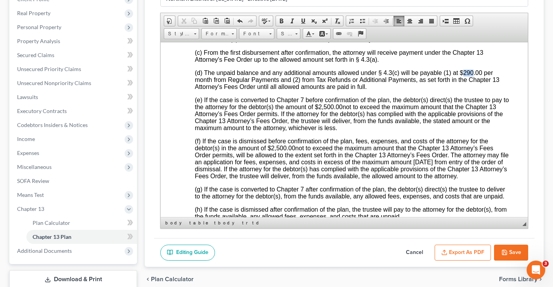
drag, startPoint x: 462, startPoint y: 99, endPoint x: 472, endPoint y: 97, distance: 9.8
click at [472, 90] on span "(d) The unpaid balance and any additional amounts allowed under § 4.3(c) will b…" at bounding box center [347, 79] width 305 height 21
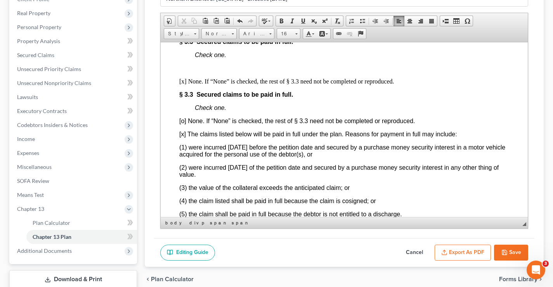
scroll to position [1219, 0]
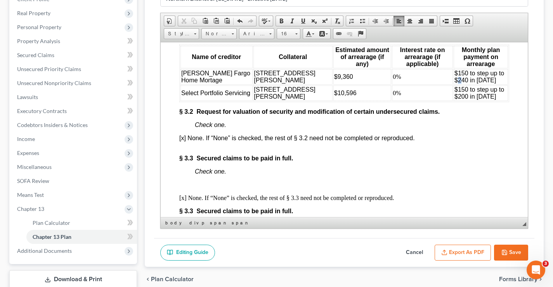
click at [454, 83] on span "$150 to step up to $240 in [DATE]" at bounding box center [479, 76] width 50 height 14
click at [334, 80] on span "$9,360" at bounding box center [343, 76] width 19 height 7
drag, startPoint x: 445, startPoint y: 112, endPoint x: 454, endPoint y: 112, distance: 8.5
click at [454, 99] on span "$150 to step up to $200 in [DATE]" at bounding box center [479, 93] width 50 height 14
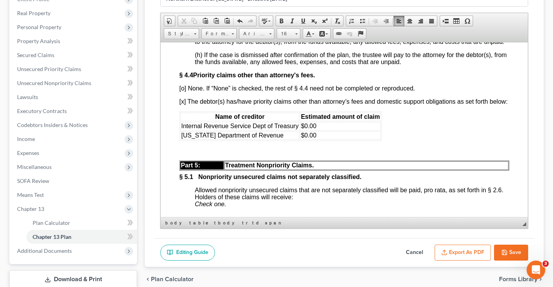
scroll to position [2235, 0]
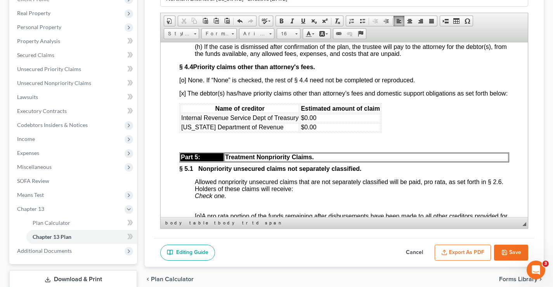
click at [511, 250] on button "Save" at bounding box center [511, 252] width 34 height 16
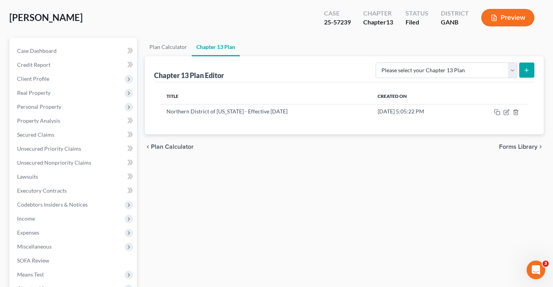
scroll to position [13, 0]
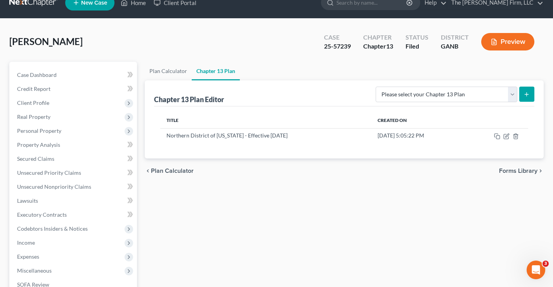
click at [237, 52] on div "[PERSON_NAME] Upgraded Case 25-57239 Chapter Chapter 13 Status Filed District G…" at bounding box center [276, 45] width 534 height 34
click at [76, 37] on span "[PERSON_NAME]" at bounding box center [45, 41] width 73 height 11
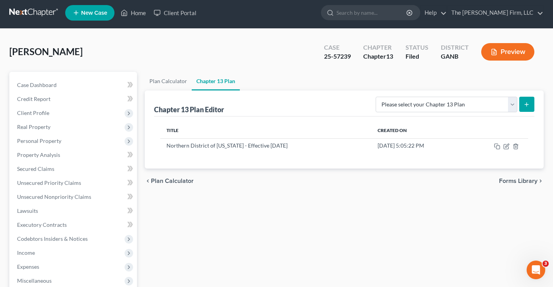
scroll to position [0, 0]
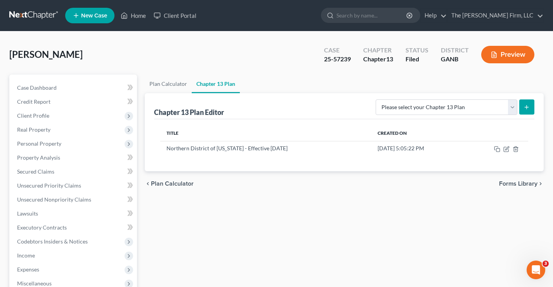
click at [33, 16] on link at bounding box center [34, 16] width 50 height 14
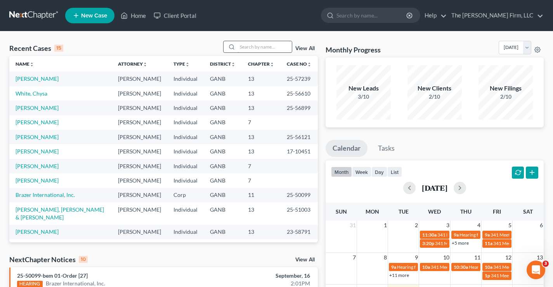
click at [250, 47] on input "search" at bounding box center [264, 46] width 54 height 11
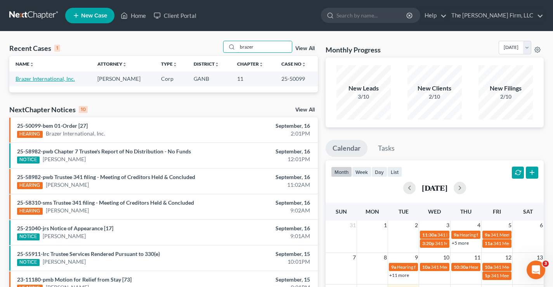
type input "brazer"
click at [47, 79] on link "Brazer International, Inc." at bounding box center [45, 78] width 59 height 7
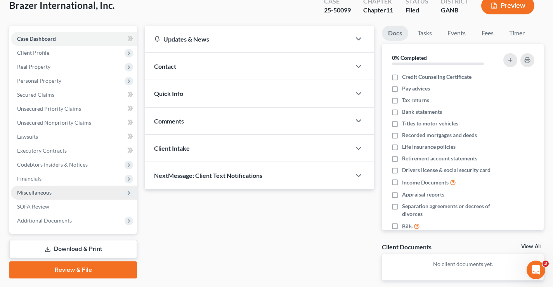
scroll to position [84, 0]
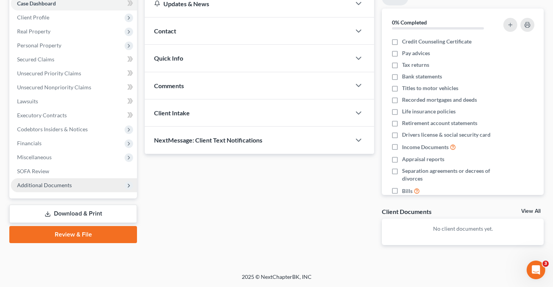
click at [49, 183] on span "Additional Documents" at bounding box center [44, 185] width 55 height 7
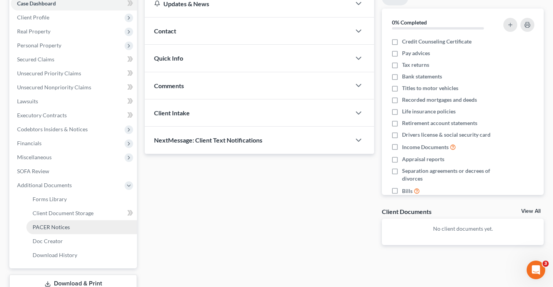
click at [52, 228] on span "PACER Notices" at bounding box center [51, 227] width 37 height 7
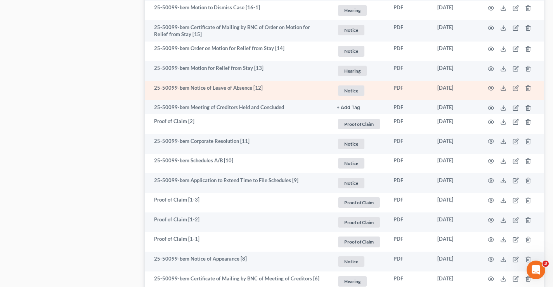
scroll to position [582, 0]
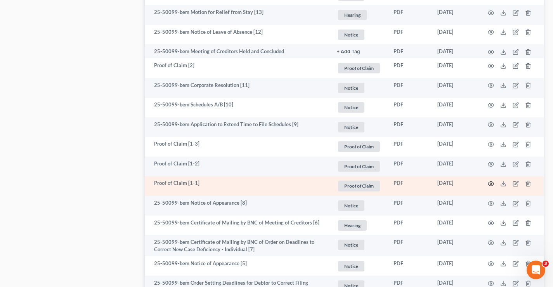
click at [490, 184] on icon "button" at bounding box center [491, 183] width 6 height 6
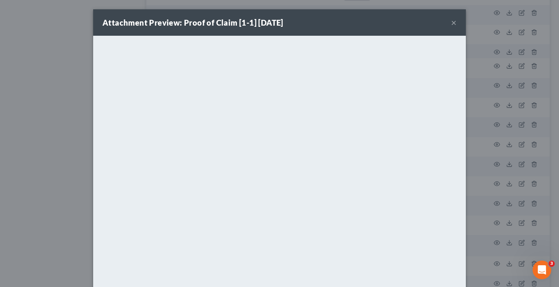
click at [325, 17] on div "Attachment Preview: Proof of Claim [1-1] 01/09/2025 ×" at bounding box center [279, 22] width 373 height 26
click at [452, 24] on button "×" at bounding box center [453, 22] width 5 height 9
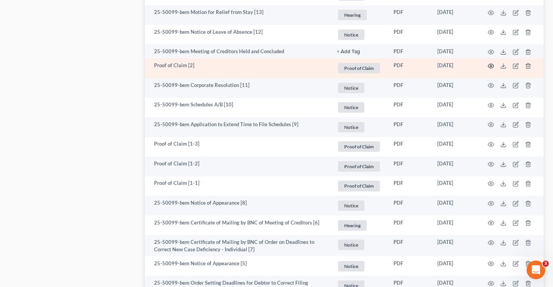
click at [490, 66] on circle "button" at bounding box center [491, 66] width 2 height 2
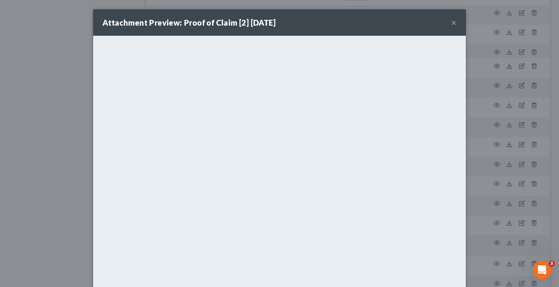
click at [291, 19] on div "Attachment Preview: Proof of Claim [2] 02/12/2025 ×" at bounding box center [279, 22] width 373 height 26
click at [452, 24] on button "×" at bounding box center [453, 22] width 5 height 9
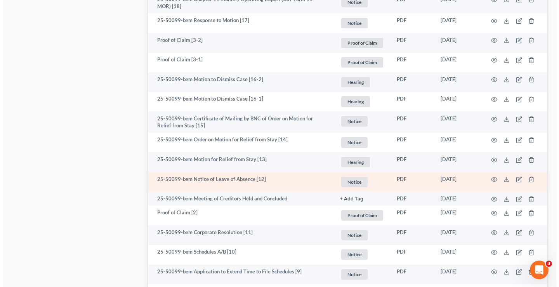
scroll to position [427, 0]
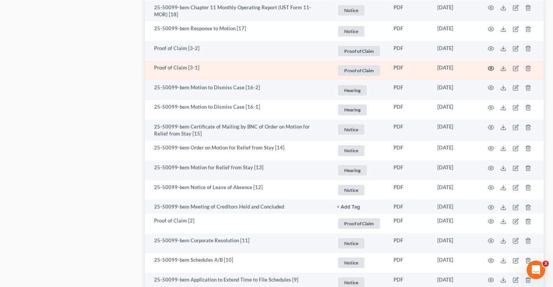
click at [489, 69] on icon "button" at bounding box center [491, 68] width 6 height 4
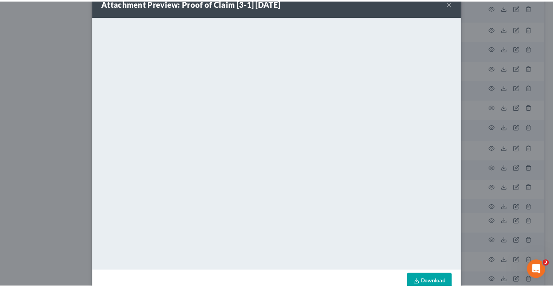
scroll to position [38, 0]
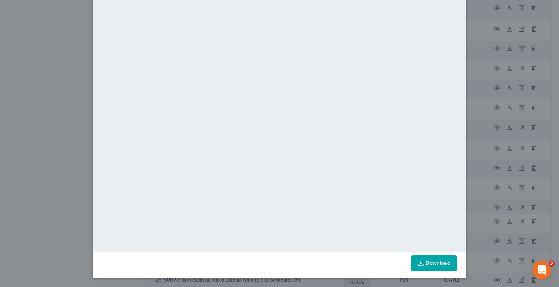
click at [58, 59] on div "Attachment Preview: Proof of Claim [3-1] 07/02/2025 × <object ng-attr-data='htt…" at bounding box center [279, 143] width 559 height 287
